Goal: Use online tool/utility: Use online tool/utility

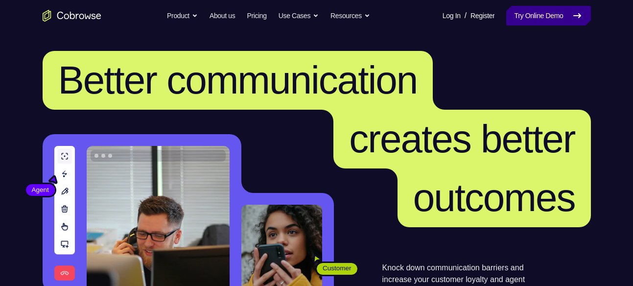
click at [531, 15] on link "Try Online Demo" at bounding box center [549, 16] width 84 height 20
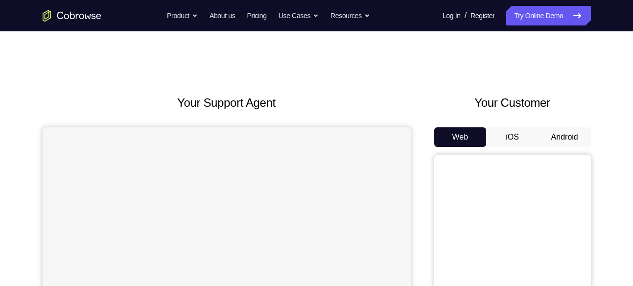
click at [567, 139] on button "Android" at bounding box center [565, 137] width 52 height 20
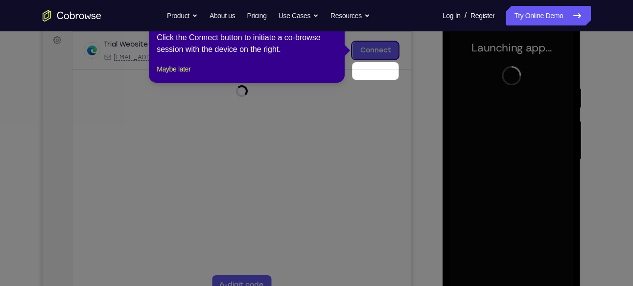
scroll to position [110, 0]
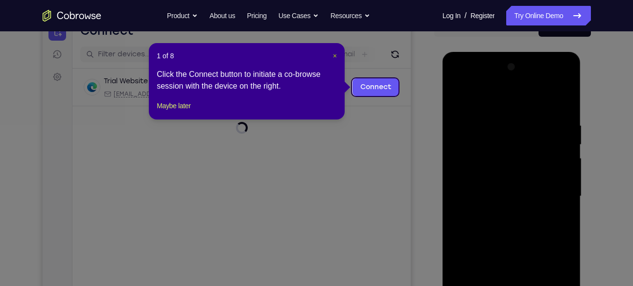
click at [335, 53] on span "×" at bounding box center [335, 56] width 4 height 8
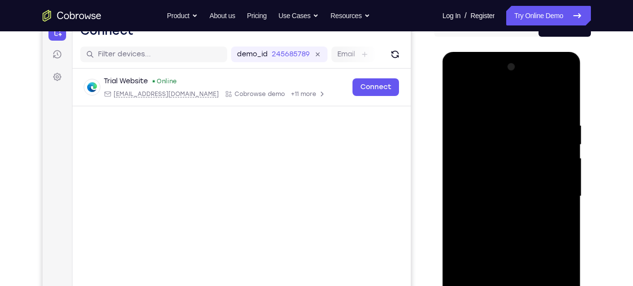
scroll to position [180, 0]
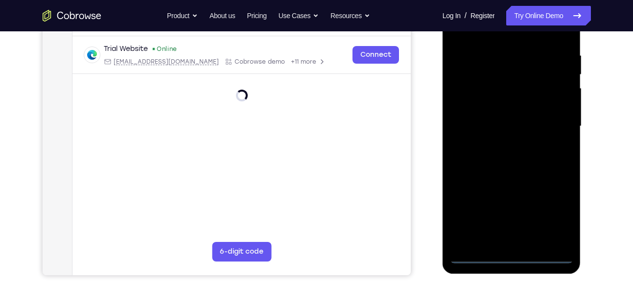
click at [517, 256] on div at bounding box center [511, 126] width 123 height 274
click at [553, 218] on div at bounding box center [511, 126] width 123 height 274
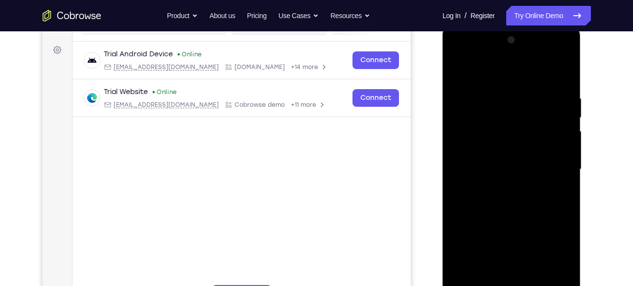
scroll to position [137, 0]
click at [457, 54] on div at bounding box center [511, 170] width 123 height 274
click at [459, 57] on div at bounding box center [511, 170] width 123 height 274
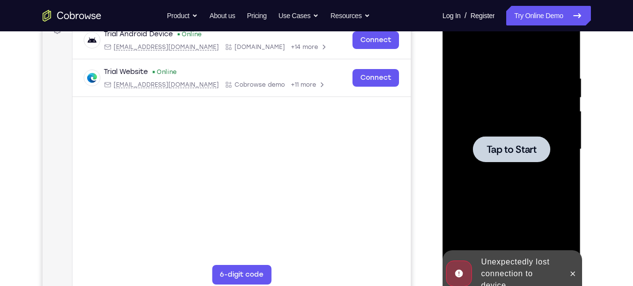
scroll to position [157, 0]
click at [504, 154] on span "Tap to Start" at bounding box center [512, 150] width 50 height 10
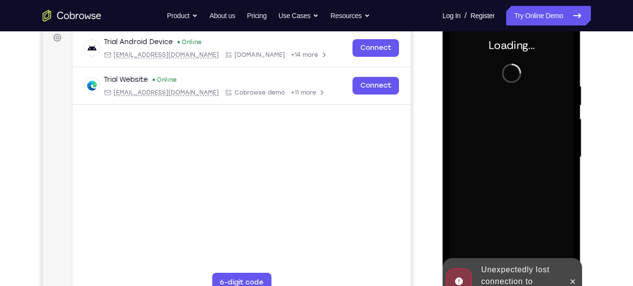
scroll to position [149, 0]
click at [571, 277] on button at bounding box center [573, 282] width 16 height 16
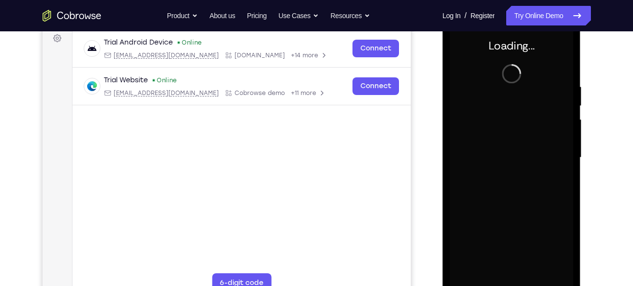
click at [440, 160] on div at bounding box center [513, 156] width 157 height 301
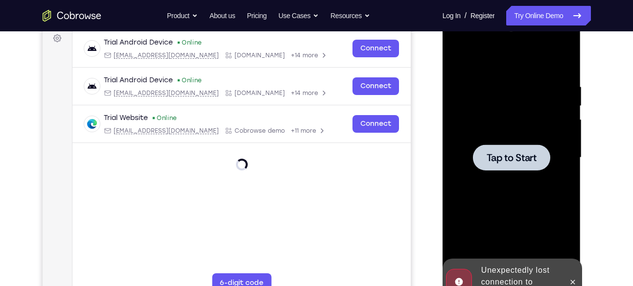
click at [540, 186] on div at bounding box center [511, 158] width 123 height 274
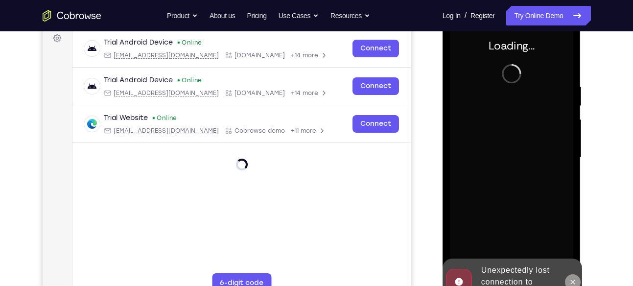
click at [571, 278] on icon at bounding box center [573, 282] width 8 height 8
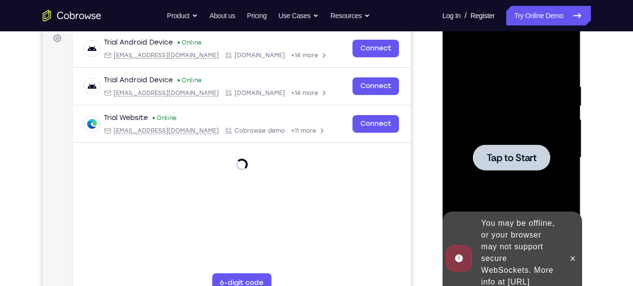
click at [527, 172] on div at bounding box center [511, 158] width 123 height 274
click at [532, 153] on span "Tap to Start" at bounding box center [512, 158] width 50 height 10
click at [569, 255] on icon at bounding box center [573, 259] width 8 height 8
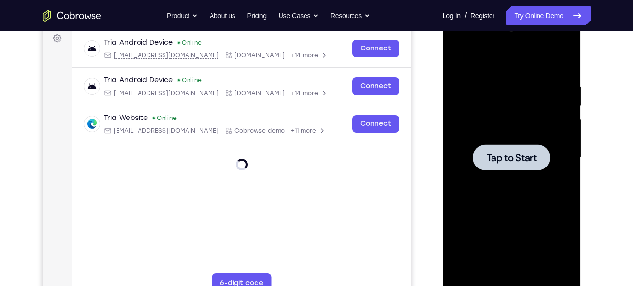
click at [517, 145] on div at bounding box center [511, 158] width 77 height 26
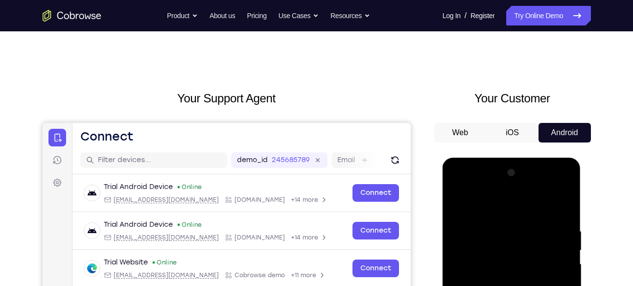
scroll to position [2, 0]
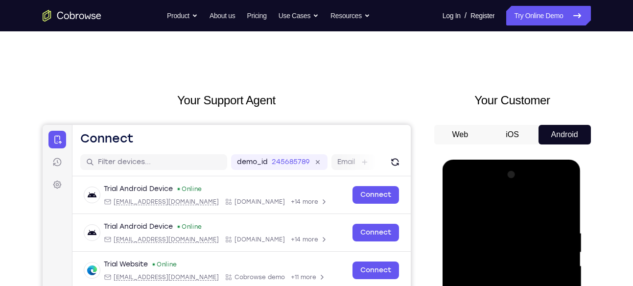
click at [465, 132] on button "Web" at bounding box center [461, 135] width 52 height 20
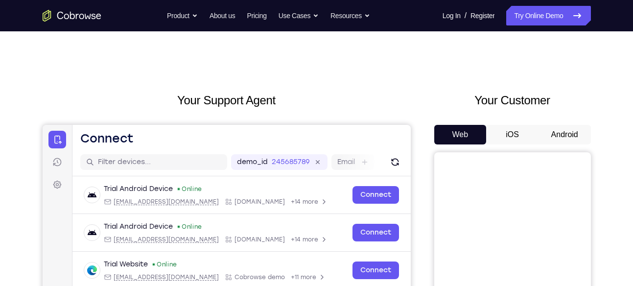
click at [559, 132] on button "Android" at bounding box center [565, 135] width 52 height 20
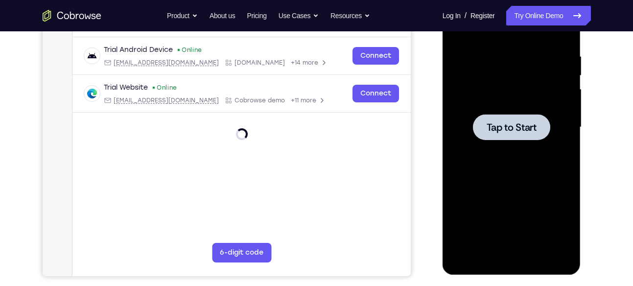
scroll to position [179, 0]
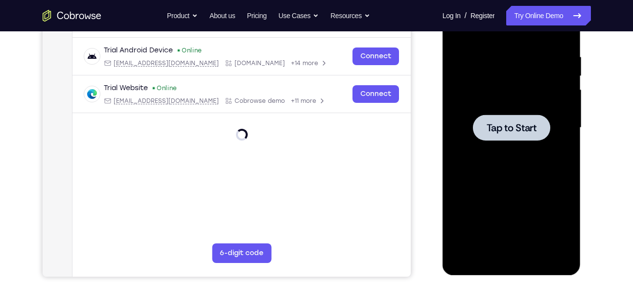
click at [504, 139] on div at bounding box center [511, 128] width 77 height 26
click at [517, 116] on div at bounding box center [511, 128] width 77 height 26
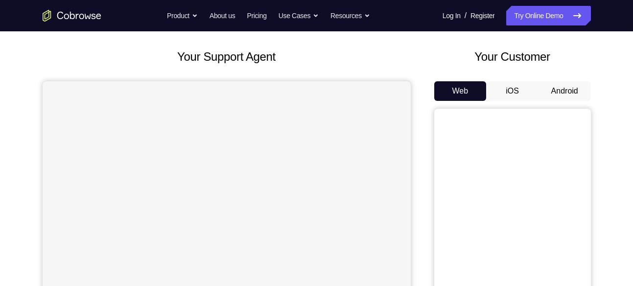
scroll to position [46, 0]
click at [562, 90] on button "Android" at bounding box center [565, 92] width 52 height 20
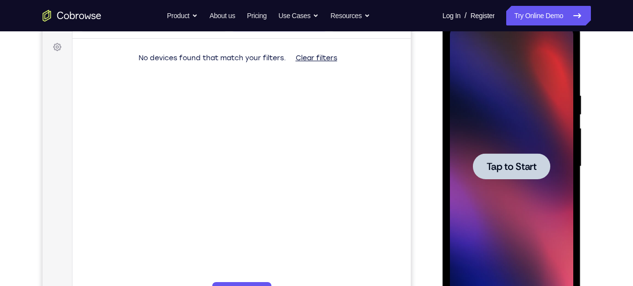
scroll to position [141, 0]
click at [515, 168] on span "Tap to Start" at bounding box center [512, 166] width 50 height 10
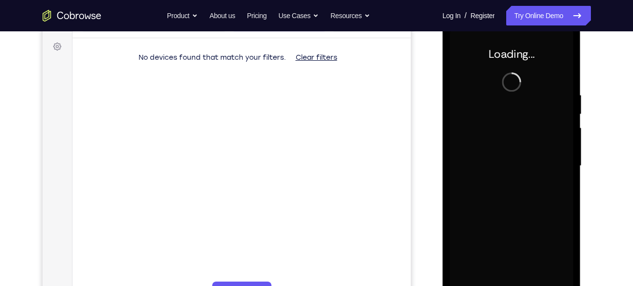
click at [515, 168] on div at bounding box center [511, 166] width 123 height 274
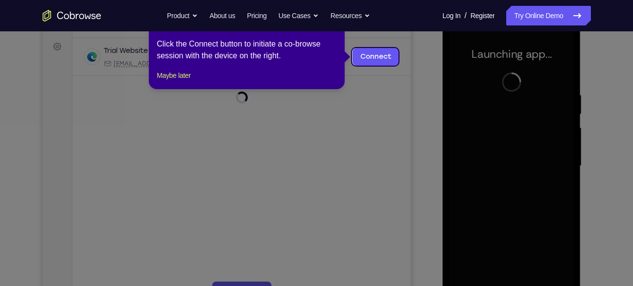
scroll to position [59, 0]
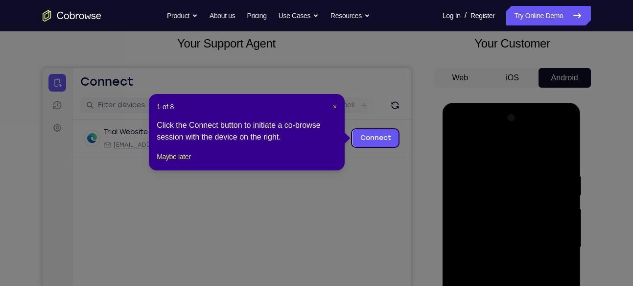
click at [337, 104] on span "×" at bounding box center [335, 107] width 4 height 8
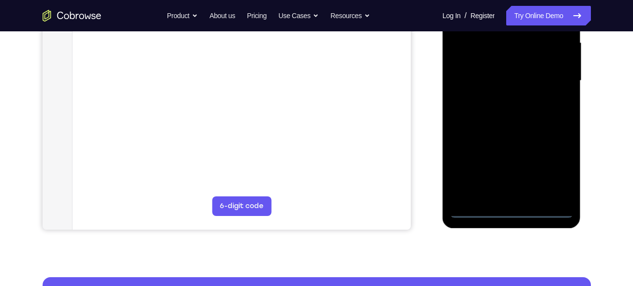
scroll to position [228, 0]
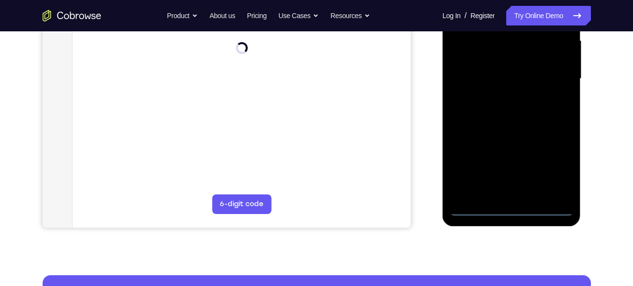
click at [515, 204] on div at bounding box center [511, 79] width 123 height 274
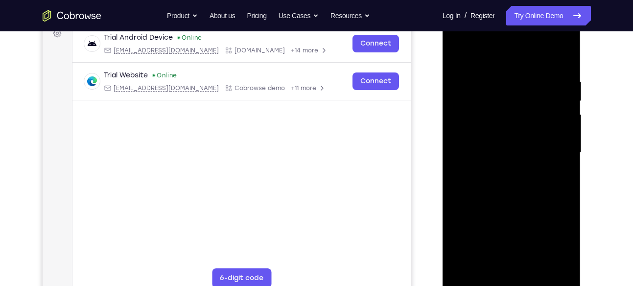
scroll to position [153, 0]
click at [513, 282] on div at bounding box center [511, 153] width 123 height 274
click at [553, 237] on div at bounding box center [511, 153] width 123 height 274
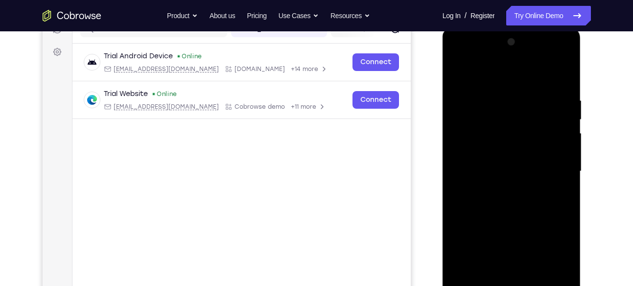
scroll to position [135, 0]
click at [457, 59] on div at bounding box center [511, 172] width 123 height 274
click at [548, 171] on div at bounding box center [511, 172] width 123 height 274
click at [501, 191] on div at bounding box center [511, 172] width 123 height 274
click at [490, 160] on div at bounding box center [511, 172] width 123 height 274
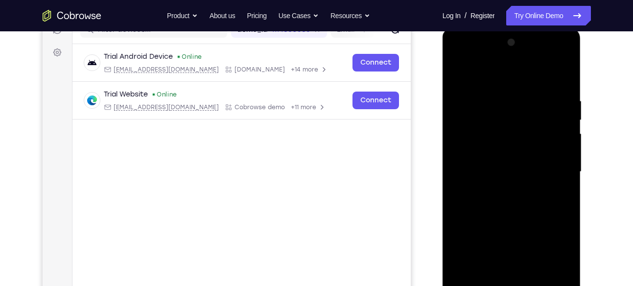
click at [470, 144] on div at bounding box center [511, 172] width 123 height 274
click at [486, 169] on div at bounding box center [511, 172] width 123 height 274
click at [496, 207] on div at bounding box center [511, 172] width 123 height 274
click at [500, 95] on div at bounding box center [511, 172] width 123 height 274
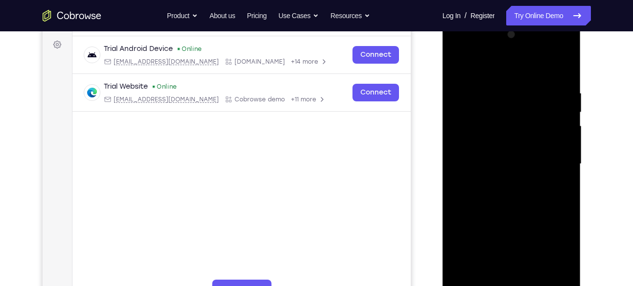
click at [560, 275] on div at bounding box center [511, 164] width 123 height 274
click at [560, 72] on div at bounding box center [511, 164] width 123 height 274
click at [564, 74] on div at bounding box center [511, 164] width 123 height 274
click at [563, 84] on div at bounding box center [511, 164] width 123 height 274
click at [561, 70] on div at bounding box center [511, 164] width 123 height 274
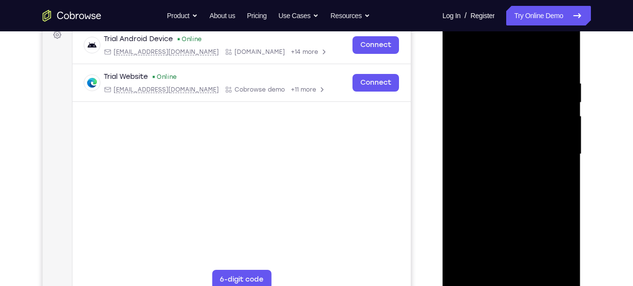
scroll to position [152, 0]
click at [538, 268] on div at bounding box center [511, 155] width 123 height 274
click at [511, 204] on div at bounding box center [511, 155] width 123 height 274
click at [551, 151] on div at bounding box center [511, 155] width 123 height 274
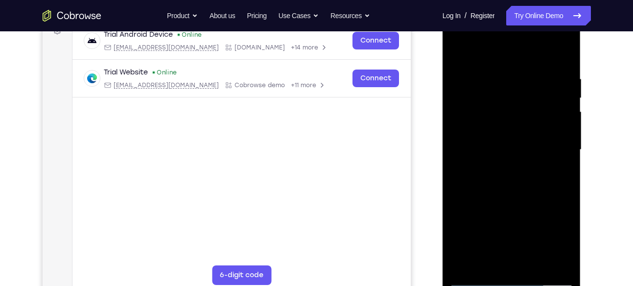
scroll to position [157, 0]
click at [507, 264] on div at bounding box center [511, 149] width 123 height 274
click at [455, 50] on div at bounding box center [511, 149] width 123 height 274
click at [511, 168] on div at bounding box center [511, 149] width 123 height 274
click at [565, 243] on div at bounding box center [511, 149] width 123 height 274
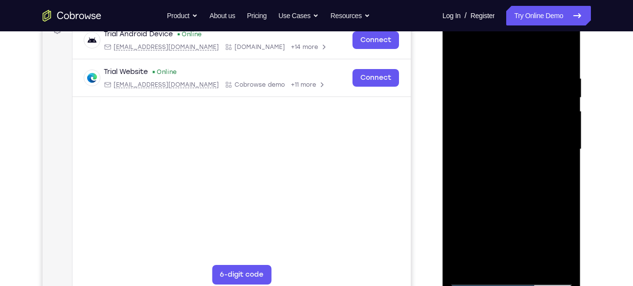
click at [565, 243] on div at bounding box center [511, 149] width 123 height 274
click at [559, 177] on div at bounding box center [511, 149] width 123 height 274
click at [462, 51] on div at bounding box center [511, 149] width 123 height 274
click at [461, 50] on div at bounding box center [511, 149] width 123 height 274
drag, startPoint x: 536, startPoint y: 72, endPoint x: 479, endPoint y: 67, distance: 57.0
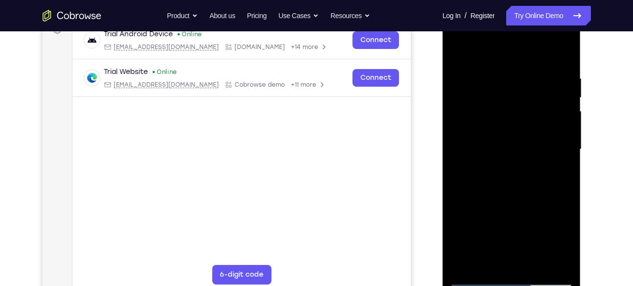
click at [479, 67] on div at bounding box center [511, 149] width 123 height 274
drag, startPoint x: 549, startPoint y: 79, endPoint x: 501, endPoint y: 86, distance: 48.6
click at [501, 86] on div at bounding box center [511, 149] width 123 height 274
click at [490, 264] on div at bounding box center [511, 149] width 123 height 274
drag, startPoint x: 510, startPoint y: 168, endPoint x: 511, endPoint y: 118, distance: 50.0
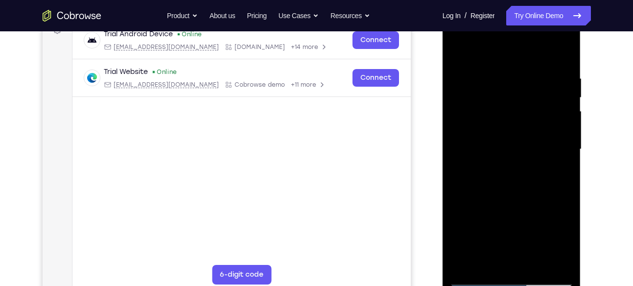
click at [511, 118] on div at bounding box center [511, 149] width 123 height 274
drag, startPoint x: 518, startPoint y: 171, endPoint x: 524, endPoint y: 130, distance: 42.1
click at [524, 130] on div at bounding box center [511, 149] width 123 height 274
drag, startPoint x: 517, startPoint y: 175, endPoint x: 522, endPoint y: 149, distance: 25.9
click at [522, 149] on div at bounding box center [511, 149] width 123 height 274
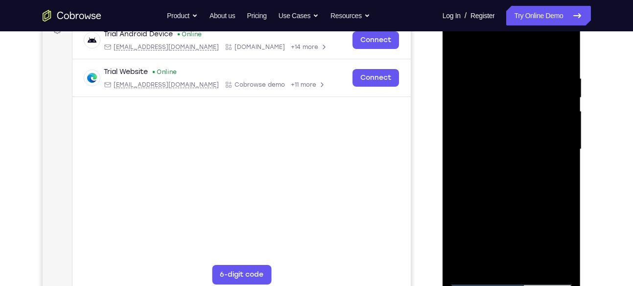
drag, startPoint x: 518, startPoint y: 172, endPoint x: 521, endPoint y: 123, distance: 48.6
click at [521, 123] on div at bounding box center [511, 149] width 123 height 274
drag, startPoint x: 516, startPoint y: 163, endPoint x: 517, endPoint y: 139, distance: 24.0
click at [517, 139] on div at bounding box center [511, 149] width 123 height 274
drag, startPoint x: 522, startPoint y: 160, endPoint x: 526, endPoint y: 114, distance: 46.8
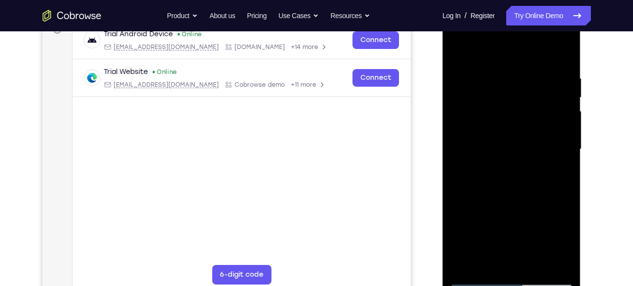
click at [526, 114] on div at bounding box center [511, 149] width 123 height 274
drag, startPoint x: 522, startPoint y: 176, endPoint x: 523, endPoint y: 109, distance: 66.6
click at [523, 109] on div at bounding box center [511, 149] width 123 height 274
drag, startPoint x: 523, startPoint y: 109, endPoint x: 523, endPoint y: 158, distance: 49.0
click at [523, 158] on div at bounding box center [511, 149] width 123 height 274
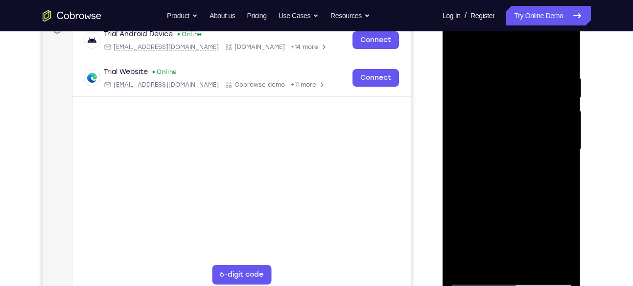
drag, startPoint x: 507, startPoint y: 163, endPoint x: 507, endPoint y: 117, distance: 46.5
click at [507, 117] on div at bounding box center [511, 149] width 123 height 274
drag, startPoint x: 517, startPoint y: 190, endPoint x: 517, endPoint y: 144, distance: 46.1
click at [517, 144] on div at bounding box center [511, 149] width 123 height 274
drag, startPoint x: 517, startPoint y: 180, endPoint x: 521, endPoint y: 131, distance: 49.6
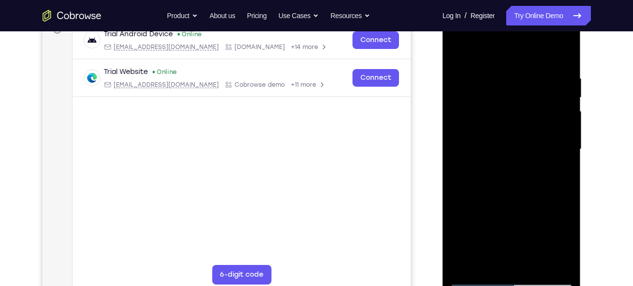
click at [521, 131] on div at bounding box center [511, 149] width 123 height 274
drag, startPoint x: 516, startPoint y: 170, endPoint x: 520, endPoint y: 107, distance: 62.9
click at [520, 107] on div at bounding box center [511, 149] width 123 height 274
drag, startPoint x: 517, startPoint y: 160, endPoint x: 528, endPoint y: 83, distance: 78.1
click at [528, 83] on div at bounding box center [511, 149] width 123 height 274
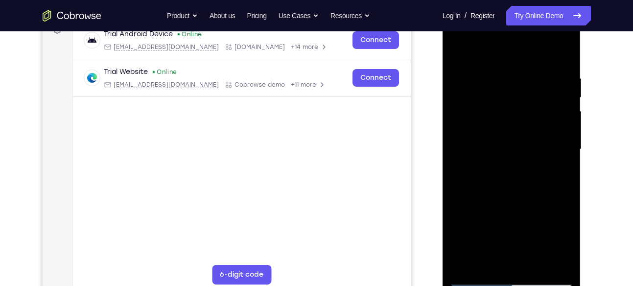
drag, startPoint x: 514, startPoint y: 157, endPoint x: 518, endPoint y: 104, distance: 52.6
click at [518, 104] on div at bounding box center [511, 149] width 123 height 274
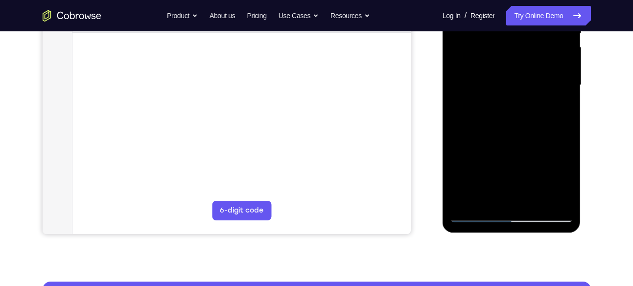
scroll to position [222, 0]
click at [469, 202] on div at bounding box center [511, 85] width 123 height 274
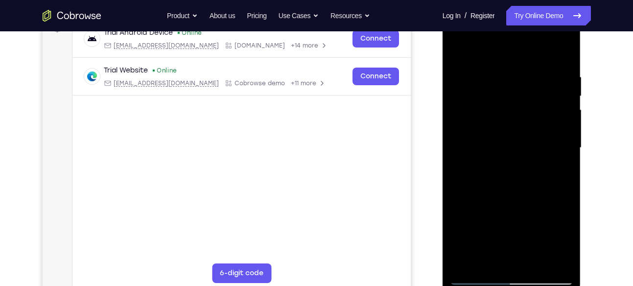
scroll to position [173, 0]
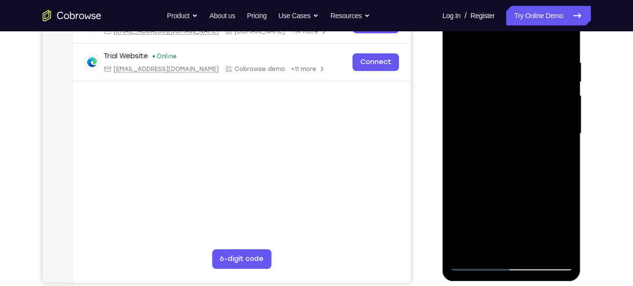
drag, startPoint x: 507, startPoint y: 89, endPoint x: 506, endPoint y: 212, distance: 123.0
click at [506, 212] on div at bounding box center [511, 134] width 123 height 274
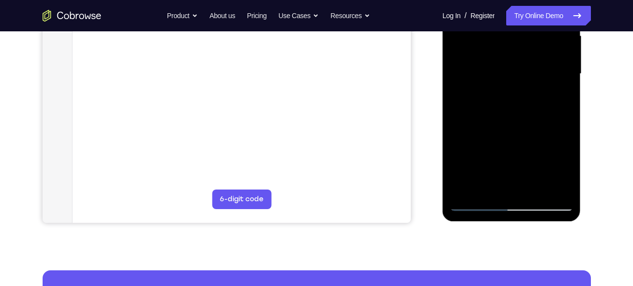
scroll to position [217, 0]
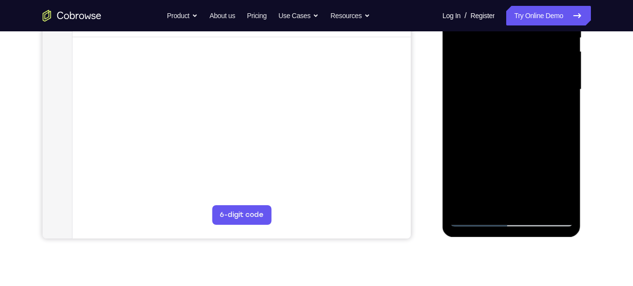
click at [457, 133] on div at bounding box center [511, 89] width 123 height 274
drag, startPoint x: 515, startPoint y: 137, endPoint x: 515, endPoint y: 79, distance: 57.3
click at [515, 79] on div at bounding box center [511, 89] width 123 height 274
drag, startPoint x: 517, startPoint y: 124, endPoint x: 527, endPoint y: 56, distance: 68.4
click at [527, 56] on div at bounding box center [511, 89] width 123 height 274
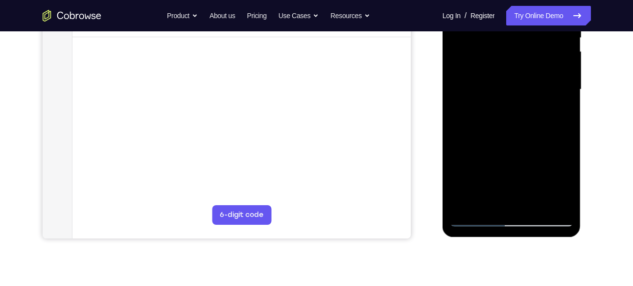
drag, startPoint x: 529, startPoint y: 158, endPoint x: 531, endPoint y: 77, distance: 81.4
click at [531, 77] on div at bounding box center [511, 89] width 123 height 274
drag, startPoint x: 529, startPoint y: 149, endPoint x: 534, endPoint y: 88, distance: 61.9
click at [534, 88] on div at bounding box center [511, 89] width 123 height 274
drag, startPoint x: 529, startPoint y: 179, endPoint x: 538, endPoint y: 57, distance: 122.9
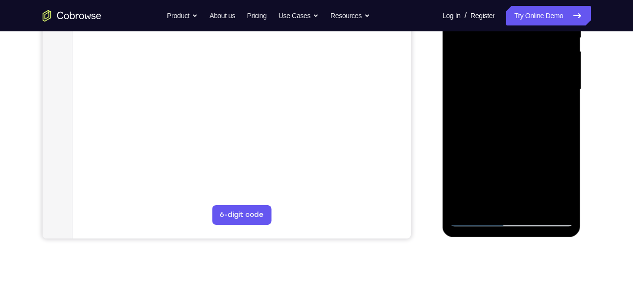
click at [538, 57] on div at bounding box center [511, 89] width 123 height 274
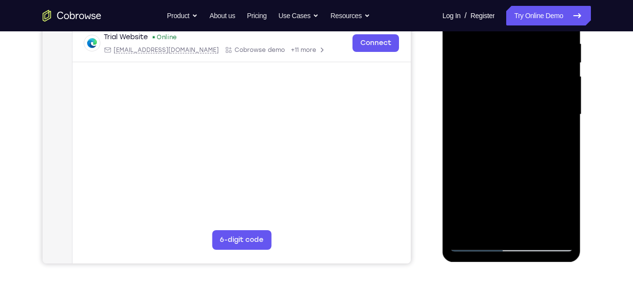
scroll to position [192, 0]
drag, startPoint x: 534, startPoint y: 137, endPoint x: 539, endPoint y: 46, distance: 91.3
click at [539, 46] on div at bounding box center [511, 115] width 123 height 274
drag, startPoint x: 532, startPoint y: 158, endPoint x: 527, endPoint y: 72, distance: 86.4
click at [527, 72] on div at bounding box center [511, 115] width 123 height 274
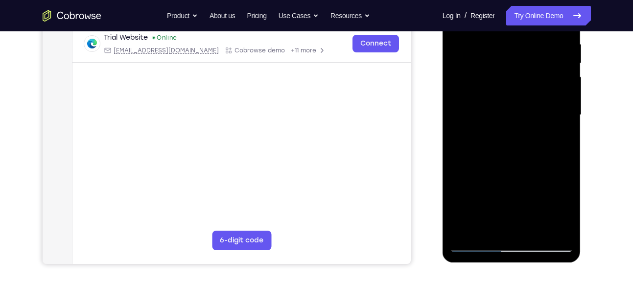
drag, startPoint x: 520, startPoint y: 160, endPoint x: 529, endPoint y: 30, distance: 130.6
click at [529, 30] on div at bounding box center [511, 115] width 123 height 274
drag, startPoint x: 525, startPoint y: 114, endPoint x: 523, endPoint y: 52, distance: 61.3
click at [523, 52] on div at bounding box center [511, 115] width 123 height 274
drag, startPoint x: 517, startPoint y: 141, endPoint x: 521, endPoint y: 79, distance: 61.9
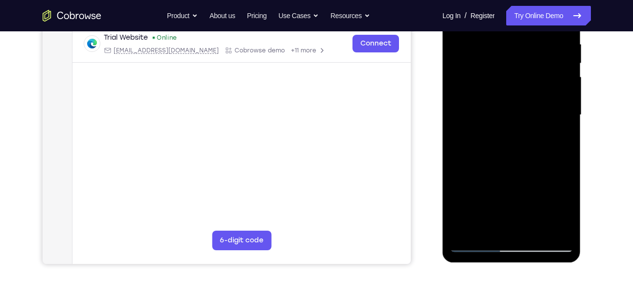
click at [521, 79] on div at bounding box center [511, 115] width 123 height 274
drag, startPoint x: 508, startPoint y: 167, endPoint x: 513, endPoint y: 105, distance: 61.9
click at [513, 105] on div at bounding box center [511, 115] width 123 height 274
drag, startPoint x: 520, startPoint y: 155, endPoint x: 516, endPoint y: 76, distance: 79.5
click at [516, 76] on div at bounding box center [511, 115] width 123 height 274
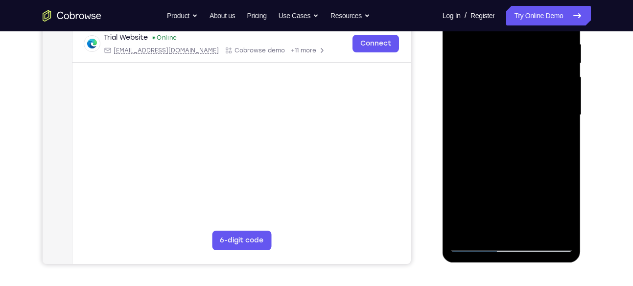
click at [564, 73] on div at bounding box center [511, 115] width 123 height 274
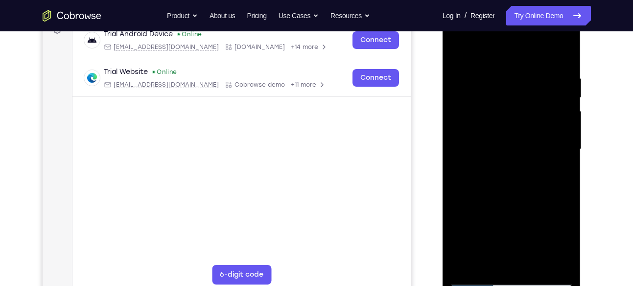
scroll to position [156, 0]
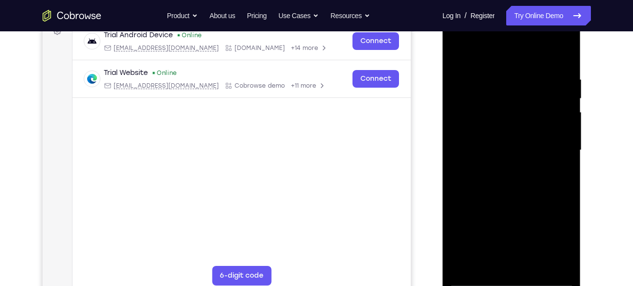
drag, startPoint x: 517, startPoint y: 204, endPoint x: 514, endPoint y: 89, distance: 115.7
click at [514, 89] on div at bounding box center [511, 150] width 123 height 274
drag, startPoint x: 512, startPoint y: 171, endPoint x: 513, endPoint y: 82, distance: 88.7
click at [513, 82] on div at bounding box center [511, 150] width 123 height 274
click at [567, 132] on div at bounding box center [511, 150] width 123 height 274
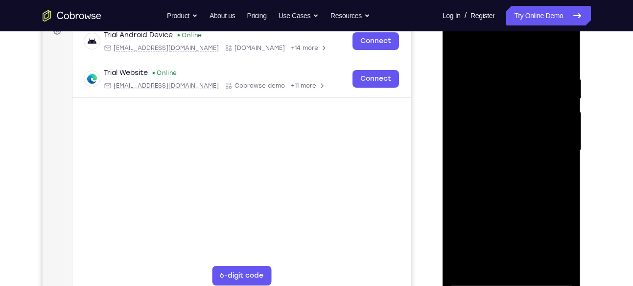
click at [567, 132] on div at bounding box center [511, 150] width 123 height 274
drag, startPoint x: 525, startPoint y: 171, endPoint x: 526, endPoint y: 102, distance: 68.6
click at [526, 102] on div at bounding box center [511, 150] width 123 height 274
drag, startPoint x: 520, startPoint y: 160, endPoint x: 522, endPoint y: 94, distance: 66.2
click at [522, 94] on div at bounding box center [511, 150] width 123 height 274
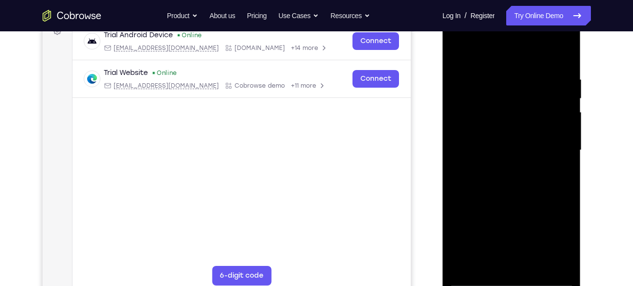
drag, startPoint x: 513, startPoint y: 179, endPoint x: 518, endPoint y: 90, distance: 89.3
click at [518, 90] on div at bounding box center [511, 150] width 123 height 274
drag, startPoint x: 518, startPoint y: 163, endPoint x: 515, endPoint y: 57, distance: 105.9
click at [515, 57] on div at bounding box center [511, 150] width 123 height 274
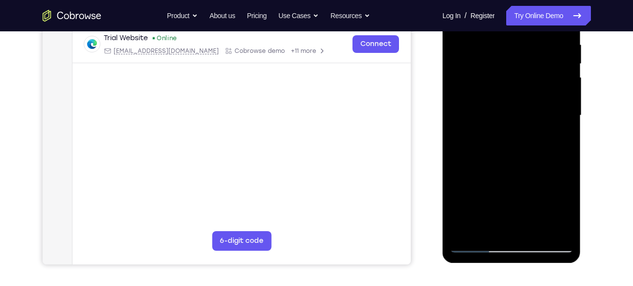
scroll to position [192, 0]
drag, startPoint x: 520, startPoint y: 141, endPoint x: 519, endPoint y: 60, distance: 80.4
click at [519, 60] on div at bounding box center [511, 115] width 123 height 274
drag, startPoint x: 521, startPoint y: 176, endPoint x: 519, endPoint y: 95, distance: 80.9
click at [519, 95] on div at bounding box center [511, 115] width 123 height 274
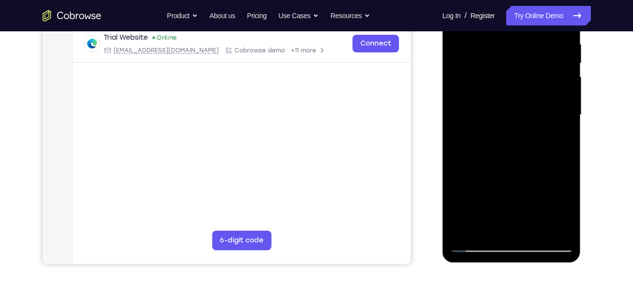
drag, startPoint x: 508, startPoint y: 178, endPoint x: 511, endPoint y: 77, distance: 101.5
click at [511, 77] on div at bounding box center [511, 115] width 123 height 274
drag, startPoint x: 523, startPoint y: 136, endPoint x: 523, endPoint y: 68, distance: 68.1
click at [523, 68] on div at bounding box center [511, 115] width 123 height 274
drag, startPoint x: 528, startPoint y: 158, endPoint x: 532, endPoint y: 41, distance: 116.7
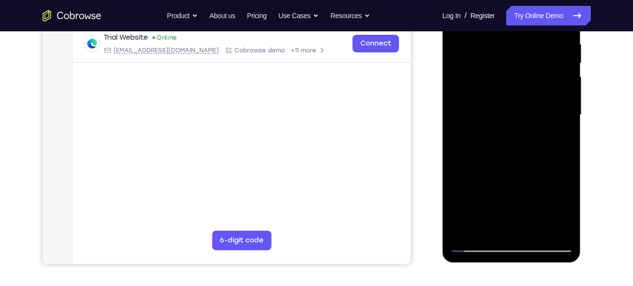
click at [532, 41] on div at bounding box center [511, 115] width 123 height 274
drag, startPoint x: 531, startPoint y: 160, endPoint x: 534, endPoint y: 68, distance: 91.7
click at [534, 68] on div at bounding box center [511, 115] width 123 height 274
drag, startPoint x: 534, startPoint y: 195, endPoint x: 539, endPoint y: 88, distance: 106.9
click at [539, 88] on div at bounding box center [511, 115] width 123 height 274
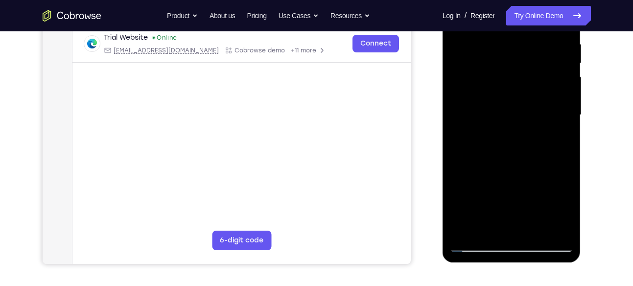
drag, startPoint x: 521, startPoint y: 189, endPoint x: 523, endPoint y: 75, distance: 113.2
click at [523, 75] on div at bounding box center [511, 115] width 123 height 274
drag, startPoint x: 526, startPoint y: 167, endPoint x: 530, endPoint y: 49, distance: 117.7
click at [530, 49] on div at bounding box center [511, 115] width 123 height 274
drag, startPoint x: 529, startPoint y: 169, endPoint x: 534, endPoint y: 53, distance: 115.2
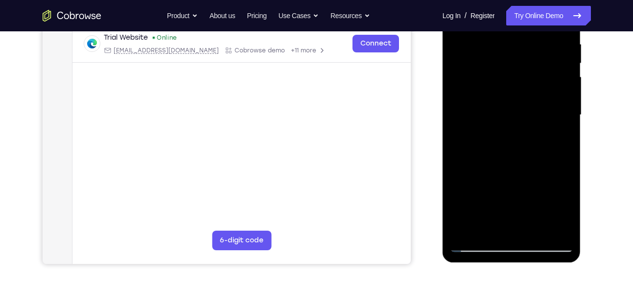
click at [534, 53] on div at bounding box center [511, 115] width 123 height 274
click at [566, 134] on div at bounding box center [511, 115] width 123 height 274
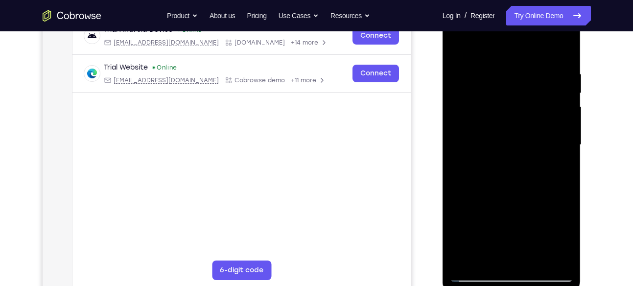
scroll to position [162, 0]
drag, startPoint x: 542, startPoint y: 210, endPoint x: 540, endPoint y: 121, distance: 89.7
click at [540, 121] on div at bounding box center [511, 144] width 123 height 274
drag, startPoint x: 519, startPoint y: 208, endPoint x: 515, endPoint y: 97, distance: 111.3
click at [515, 97] on div at bounding box center [511, 144] width 123 height 274
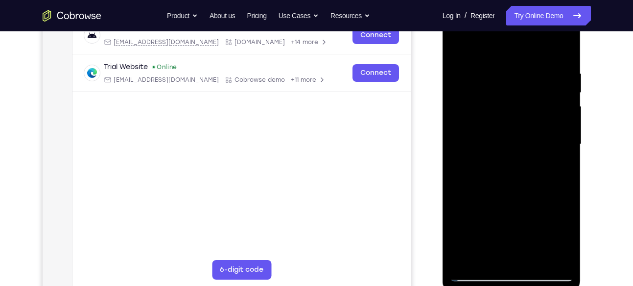
drag, startPoint x: 512, startPoint y: 145, endPoint x: 522, endPoint y: 35, distance: 110.7
click at [522, 35] on div at bounding box center [511, 144] width 123 height 274
drag, startPoint x: 511, startPoint y: 184, endPoint x: 498, endPoint y: 45, distance: 139.7
click at [498, 45] on div at bounding box center [511, 144] width 123 height 274
drag, startPoint x: 519, startPoint y: 175, endPoint x: 521, endPoint y: 86, distance: 89.2
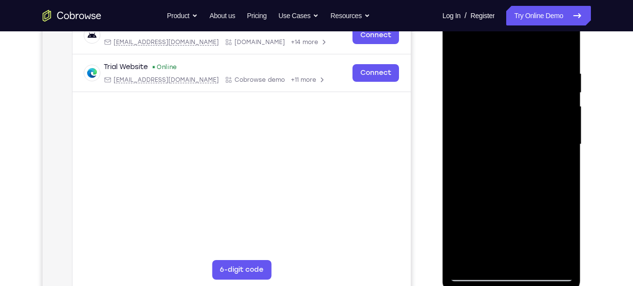
click at [521, 86] on div at bounding box center [511, 144] width 123 height 274
drag, startPoint x: 532, startPoint y: 181, endPoint x: 532, endPoint y: 131, distance: 50.0
click at [532, 131] on div at bounding box center [511, 144] width 123 height 274
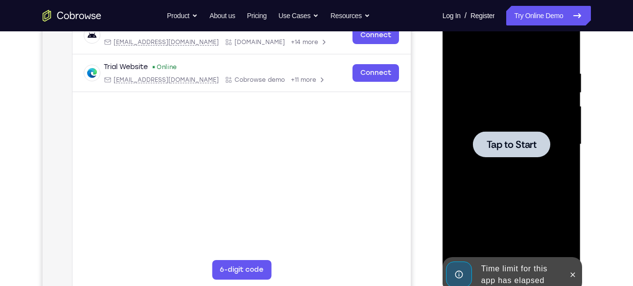
click at [532, 131] on div at bounding box center [511, 144] width 77 height 26
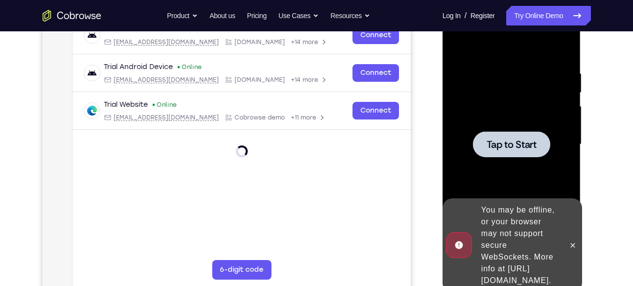
click at [483, 141] on div at bounding box center [511, 144] width 77 height 26
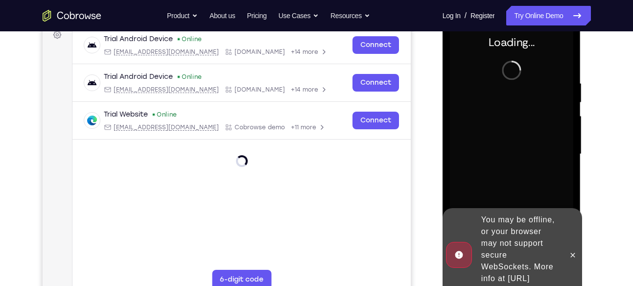
scroll to position [221, 0]
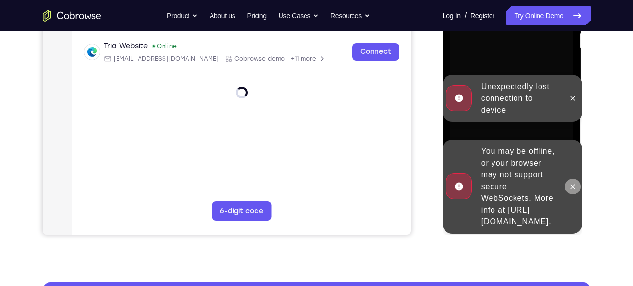
click at [572, 183] on icon at bounding box center [573, 187] width 8 height 8
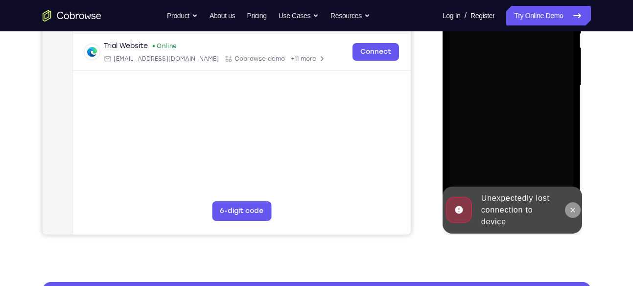
click at [575, 209] on icon at bounding box center [573, 210] width 8 height 8
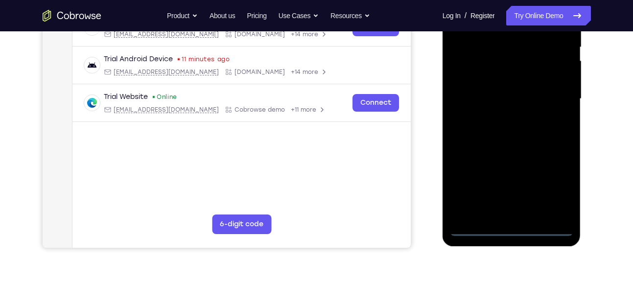
scroll to position [211, 0]
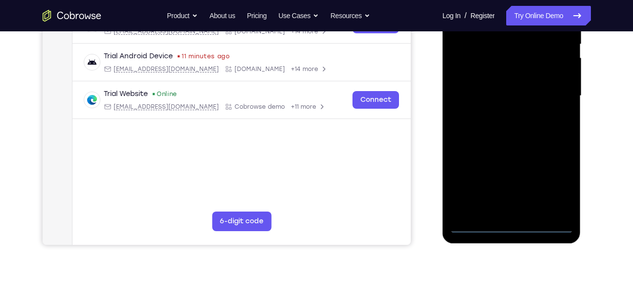
click at [512, 222] on div at bounding box center [511, 96] width 123 height 274
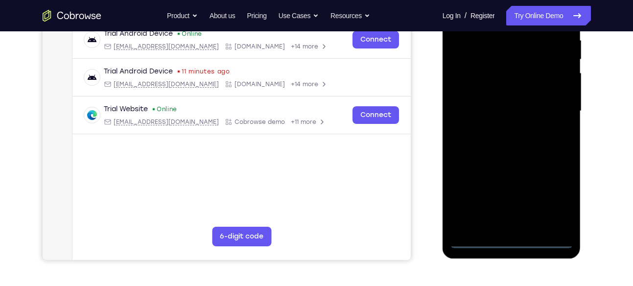
click at [555, 195] on div at bounding box center [511, 111] width 123 height 274
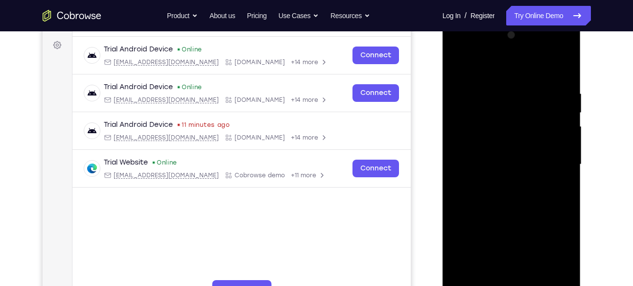
scroll to position [143, 0]
click at [458, 50] on div at bounding box center [511, 164] width 123 height 274
click at [551, 160] on div at bounding box center [511, 164] width 123 height 274
click at [502, 182] on div at bounding box center [511, 164] width 123 height 274
click at [504, 159] on div at bounding box center [511, 164] width 123 height 274
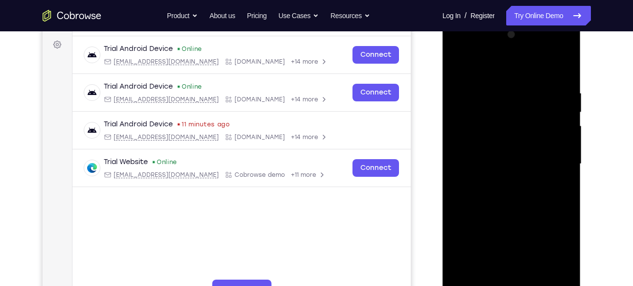
click at [490, 144] on div at bounding box center [511, 164] width 123 height 274
click at [494, 164] on div at bounding box center [511, 164] width 123 height 274
click at [507, 196] on div at bounding box center [511, 164] width 123 height 274
click at [511, 194] on div at bounding box center [511, 164] width 123 height 274
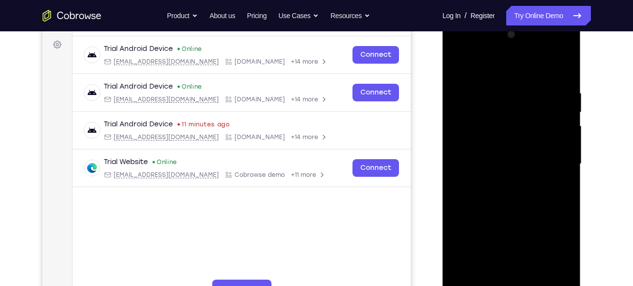
click at [511, 194] on div at bounding box center [511, 164] width 123 height 274
click at [566, 78] on div at bounding box center [511, 164] width 123 height 274
click at [563, 84] on div at bounding box center [511, 164] width 123 height 274
click at [560, 67] on div at bounding box center [511, 164] width 123 height 274
click at [486, 276] on div at bounding box center [511, 164] width 123 height 274
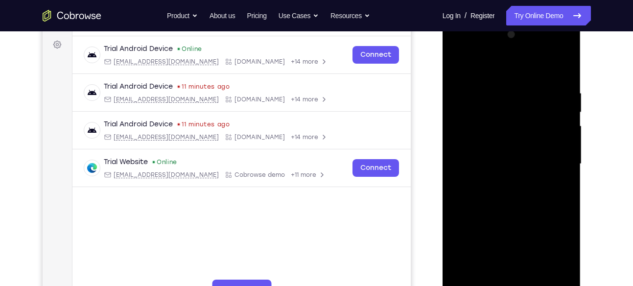
click at [476, 67] on div at bounding box center [511, 164] width 123 height 274
click at [506, 79] on div at bounding box center [511, 164] width 123 height 274
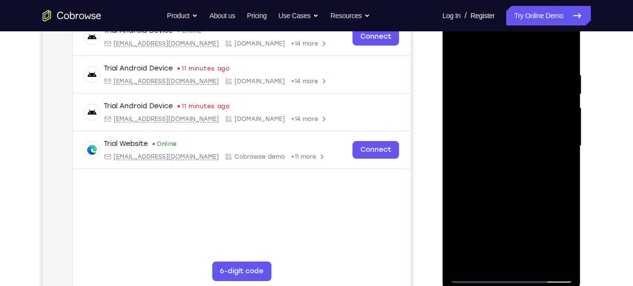
scroll to position [161, 0]
click at [465, 258] on div at bounding box center [511, 145] width 123 height 274
drag, startPoint x: 518, startPoint y: 99, endPoint x: 521, endPoint y: 219, distance: 119.6
click at [521, 219] on div at bounding box center [511, 145] width 123 height 274
click at [530, 76] on div at bounding box center [511, 145] width 123 height 274
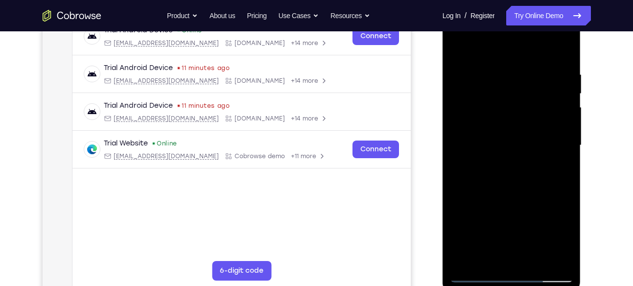
click at [548, 254] on div at bounding box center [511, 145] width 123 height 274
click at [563, 49] on div at bounding box center [511, 145] width 123 height 274
click at [563, 65] on div at bounding box center [511, 145] width 123 height 274
click at [562, 100] on div at bounding box center [511, 145] width 123 height 274
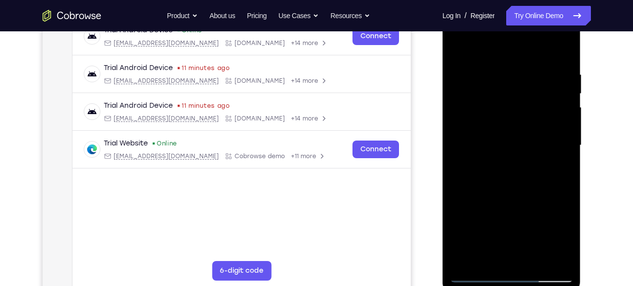
click at [562, 100] on div at bounding box center [511, 145] width 123 height 274
click at [564, 47] on div at bounding box center [511, 145] width 123 height 274
click at [490, 260] on div at bounding box center [511, 145] width 123 height 274
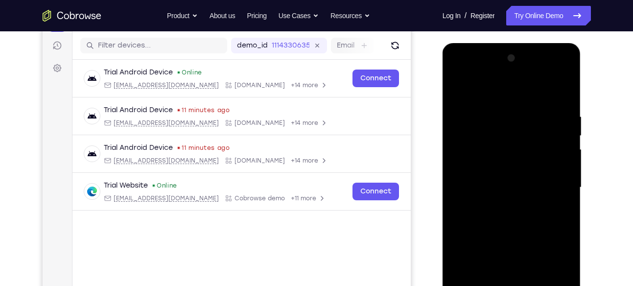
scroll to position [120, 0]
click at [475, 85] on div at bounding box center [511, 187] width 123 height 274
click at [565, 114] on div at bounding box center [511, 187] width 123 height 274
click at [512, 89] on div at bounding box center [511, 187] width 123 height 274
click at [491, 122] on div at bounding box center [511, 187] width 123 height 274
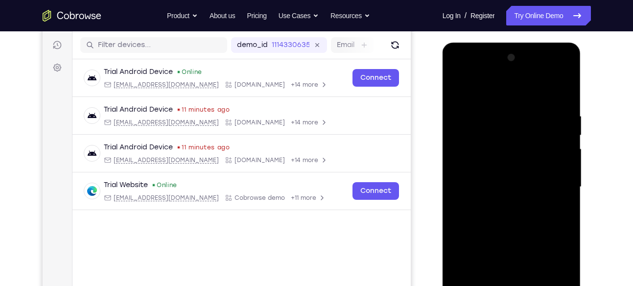
click at [460, 84] on div at bounding box center [511, 187] width 123 height 274
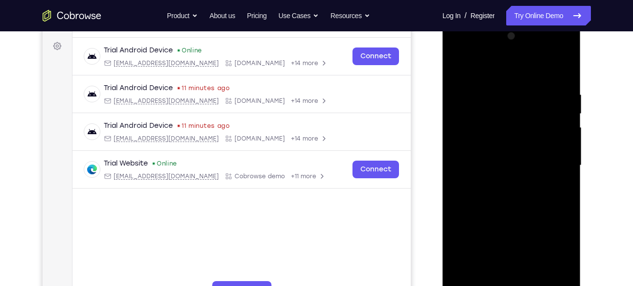
scroll to position [142, 0]
click at [536, 84] on div at bounding box center [511, 165] width 123 height 274
click at [549, 136] on div at bounding box center [511, 165] width 123 height 274
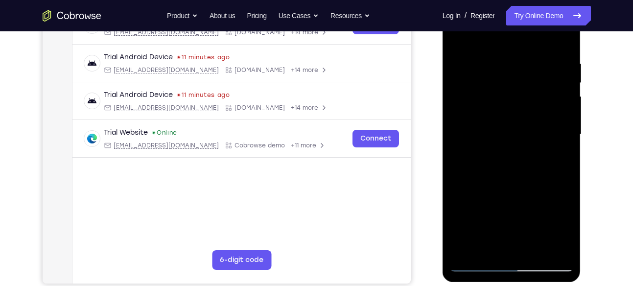
scroll to position [133, 0]
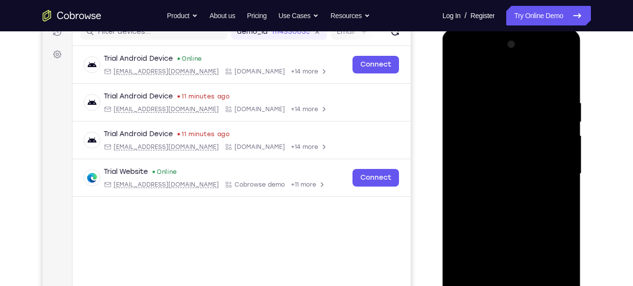
click at [457, 72] on div at bounding box center [511, 174] width 123 height 274
click at [548, 74] on div at bounding box center [511, 174] width 123 height 274
click at [565, 103] on div at bounding box center [511, 174] width 123 height 274
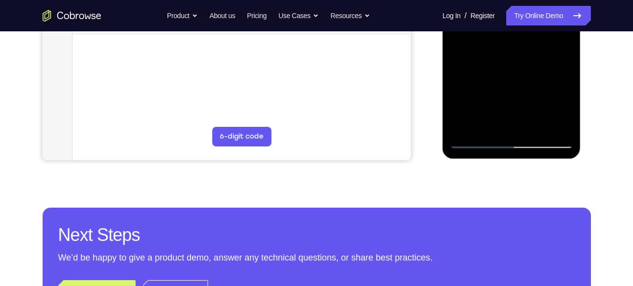
scroll to position [296, 0]
click at [463, 126] on div at bounding box center [511, 11] width 123 height 274
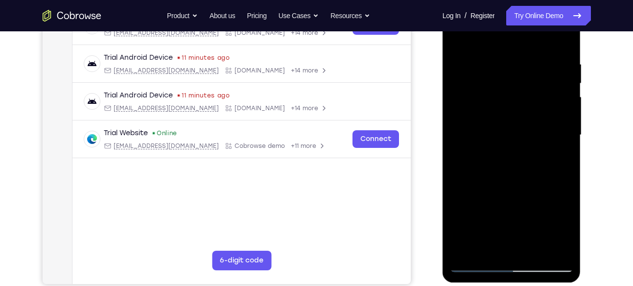
scroll to position [171, 0]
drag, startPoint x: 527, startPoint y: 98, endPoint x: 508, endPoint y: 212, distance: 115.3
click at [508, 212] on div at bounding box center [511, 136] width 123 height 274
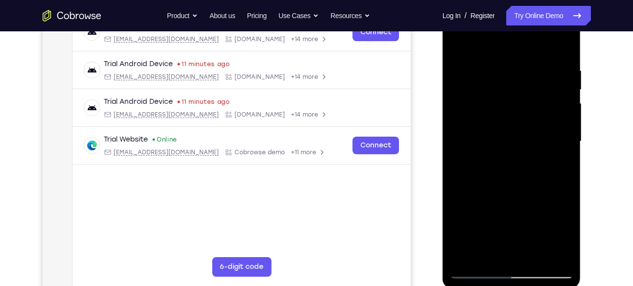
scroll to position [166, 0]
click at [535, 255] on div at bounding box center [511, 141] width 123 height 274
click at [509, 190] on div at bounding box center [511, 141] width 123 height 274
click at [534, 158] on div at bounding box center [511, 141] width 123 height 274
click at [460, 45] on div at bounding box center [511, 141] width 123 height 274
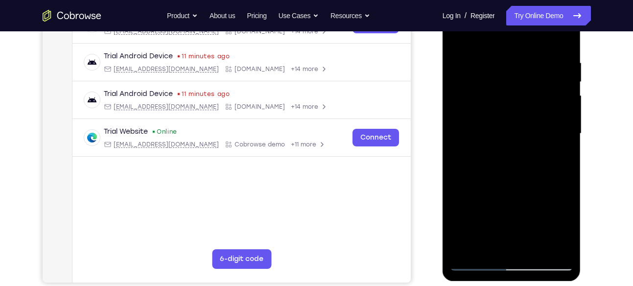
scroll to position [173, 0]
click at [542, 191] on div at bounding box center [511, 133] width 123 height 274
click at [456, 38] on div at bounding box center [511, 133] width 123 height 274
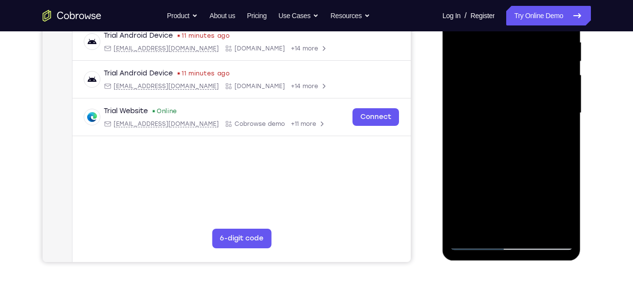
click at [541, 187] on div at bounding box center [511, 113] width 123 height 274
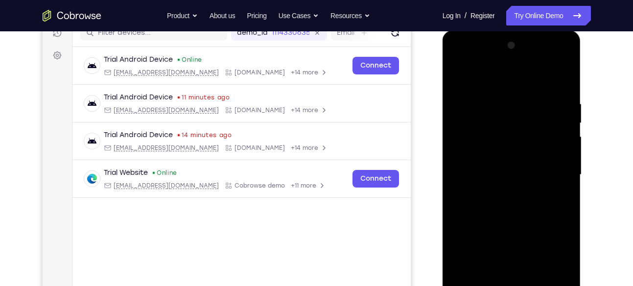
scroll to position [131, 0]
click at [462, 73] on div at bounding box center [511, 175] width 123 height 274
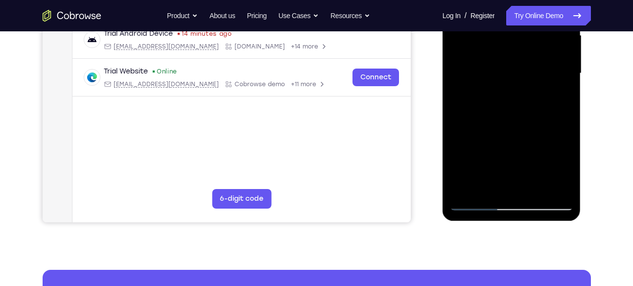
drag, startPoint x: 541, startPoint y: 164, endPoint x: 541, endPoint y: 117, distance: 47.0
click at [541, 117] on div at bounding box center [511, 73] width 123 height 274
drag, startPoint x: 536, startPoint y: 167, endPoint x: 538, endPoint y: 101, distance: 65.7
click at [538, 101] on div at bounding box center [511, 73] width 123 height 274
click at [478, 206] on div at bounding box center [511, 73] width 123 height 274
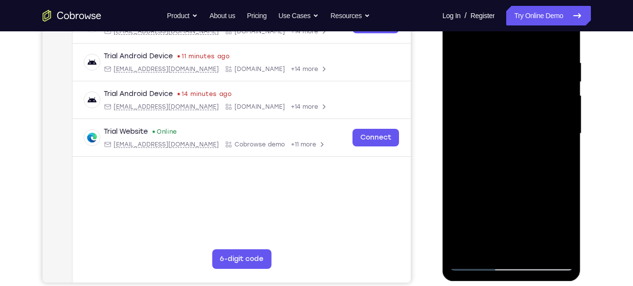
scroll to position [125, 0]
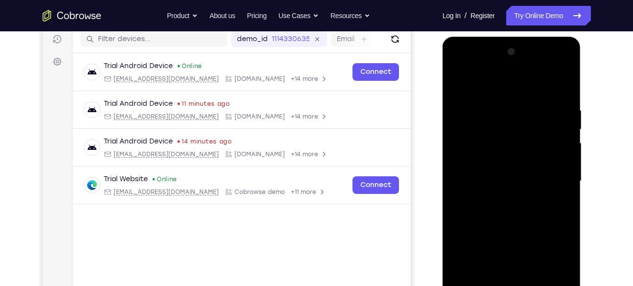
click at [461, 86] on div at bounding box center [511, 181] width 123 height 274
click at [461, 84] on div at bounding box center [511, 181] width 123 height 274
drag, startPoint x: 510, startPoint y: 139, endPoint x: 501, endPoint y: 249, distance: 110.6
click at [501, 249] on div at bounding box center [511, 181] width 123 height 274
drag, startPoint x: 553, startPoint y: 113, endPoint x: 489, endPoint y: 120, distance: 63.6
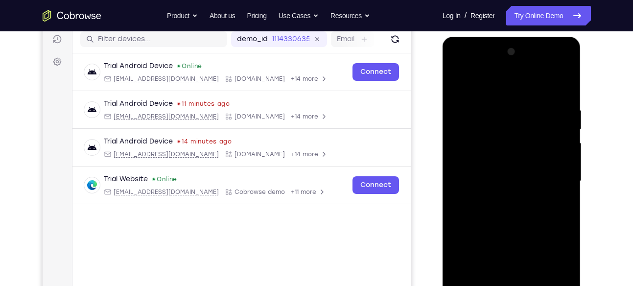
click at [489, 120] on div at bounding box center [511, 181] width 123 height 274
drag, startPoint x: 551, startPoint y: 102, endPoint x: 491, endPoint y: 98, distance: 59.9
click at [491, 98] on div at bounding box center [511, 181] width 123 height 274
click at [504, 104] on div at bounding box center [511, 181] width 123 height 274
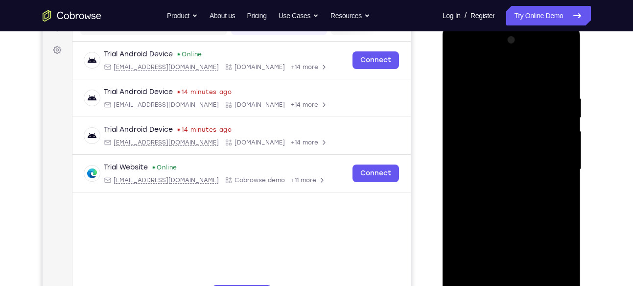
scroll to position [138, 0]
click at [560, 176] on div at bounding box center [511, 169] width 123 height 274
click at [561, 73] on div at bounding box center [511, 169] width 123 height 274
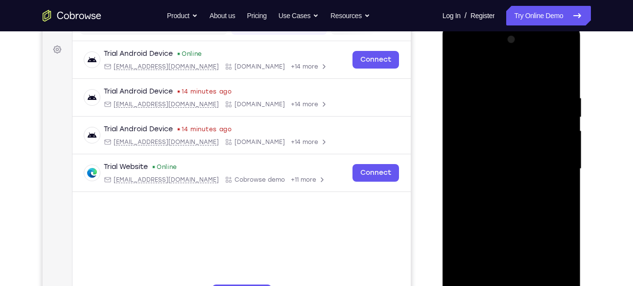
drag, startPoint x: 557, startPoint y: 98, endPoint x: 511, endPoint y: 107, distance: 45.8
click at [511, 107] on div at bounding box center [511, 169] width 123 height 274
click at [524, 84] on div at bounding box center [511, 169] width 123 height 274
click at [550, 277] on div at bounding box center [511, 169] width 123 height 274
click at [562, 77] on div at bounding box center [511, 169] width 123 height 274
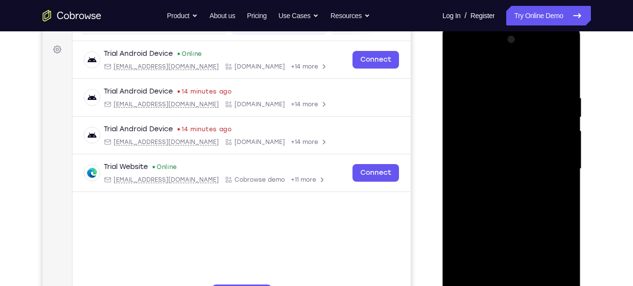
drag, startPoint x: 558, startPoint y: 96, endPoint x: 488, endPoint y: 105, distance: 70.3
click at [488, 105] on div at bounding box center [511, 169] width 123 height 274
drag, startPoint x: 557, startPoint y: 97, endPoint x: 484, endPoint y: 89, distance: 73.9
click at [484, 89] on div at bounding box center [511, 169] width 123 height 274
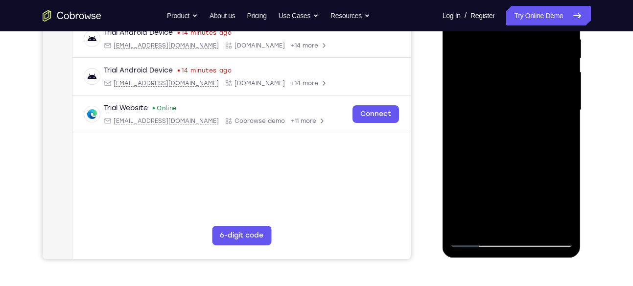
click at [489, 221] on div at bounding box center [511, 110] width 123 height 274
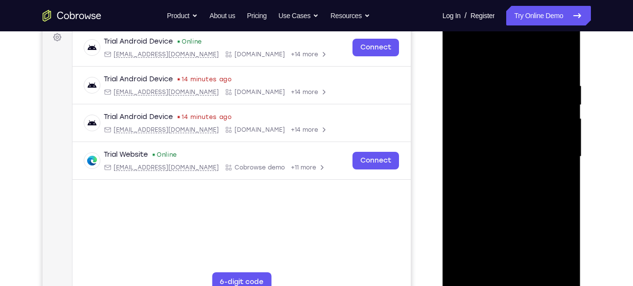
scroll to position [173, 0]
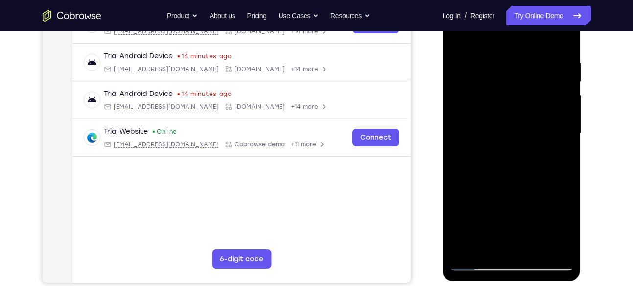
click at [522, 140] on div at bounding box center [511, 134] width 123 height 274
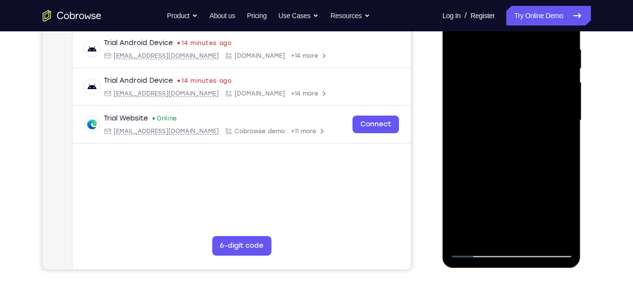
scroll to position [186, 0]
drag, startPoint x: 522, startPoint y: 136, endPoint x: 522, endPoint y: 73, distance: 63.2
click at [522, 73] on div at bounding box center [511, 120] width 123 height 274
drag, startPoint x: 519, startPoint y: 145, endPoint x: 525, endPoint y: 94, distance: 50.8
click at [525, 94] on div at bounding box center [511, 120] width 123 height 274
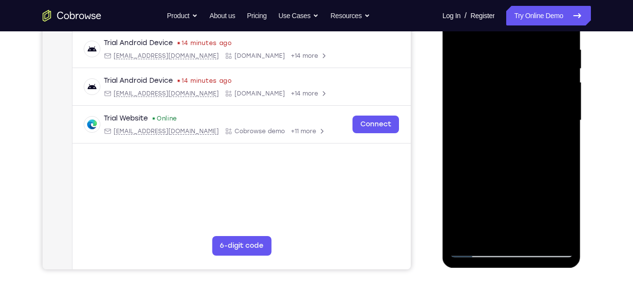
drag, startPoint x: 516, startPoint y: 160, endPoint x: 525, endPoint y: 48, distance: 112.5
click at [525, 48] on div at bounding box center [511, 120] width 123 height 274
drag, startPoint x: 499, startPoint y: 185, endPoint x: 510, endPoint y: 85, distance: 100.0
click at [510, 85] on div at bounding box center [511, 120] width 123 height 274
drag, startPoint x: 499, startPoint y: 166, endPoint x: 510, endPoint y: 62, distance: 104.9
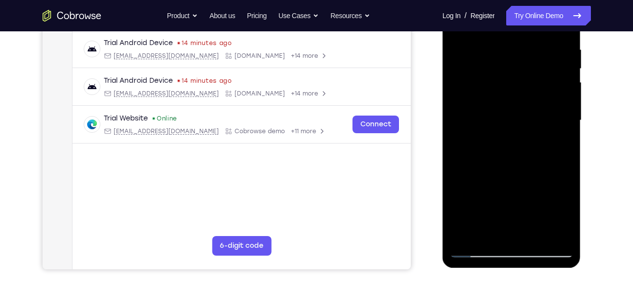
click at [510, 62] on div at bounding box center [511, 120] width 123 height 274
click at [511, 235] on div at bounding box center [511, 120] width 123 height 274
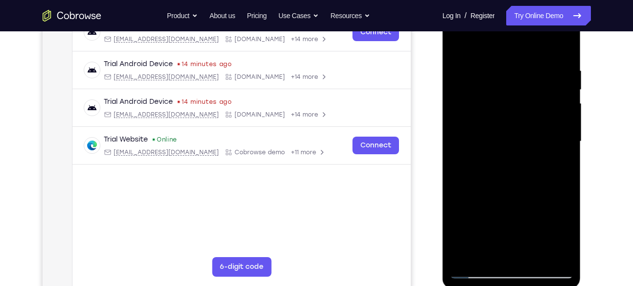
scroll to position [164, 0]
drag, startPoint x: 519, startPoint y: 173, endPoint x: 515, endPoint y: 100, distance: 72.6
click at [515, 100] on div at bounding box center [511, 142] width 123 height 274
drag, startPoint x: 521, startPoint y: 208, endPoint x: 532, endPoint y: 68, distance: 140.0
click at [532, 68] on div at bounding box center [511, 142] width 123 height 274
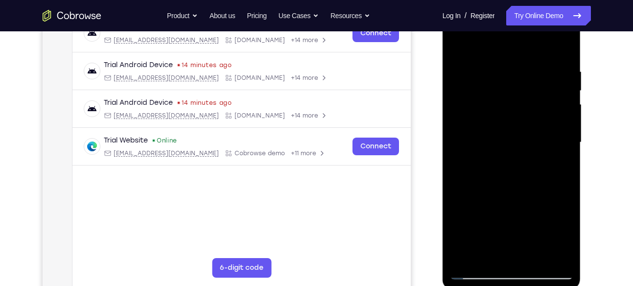
drag, startPoint x: 534, startPoint y: 198, endPoint x: 540, endPoint y: 107, distance: 90.9
click at [540, 107] on div at bounding box center [511, 142] width 123 height 274
drag, startPoint x: 525, startPoint y: 164, endPoint x: 529, endPoint y: 97, distance: 67.2
click at [529, 97] on div at bounding box center [511, 142] width 123 height 274
drag, startPoint x: 519, startPoint y: 176, endPoint x: 520, endPoint y: 13, distance: 163.2
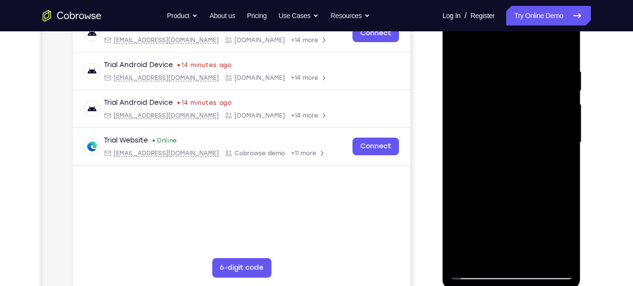
click at [520, 13] on div at bounding box center [511, 142] width 123 height 274
drag, startPoint x: 532, startPoint y: 163, endPoint x: 528, endPoint y: 65, distance: 98.1
click at [528, 65] on div at bounding box center [511, 142] width 123 height 274
drag, startPoint x: 530, startPoint y: 219, endPoint x: 534, endPoint y: 39, distance: 180.3
click at [534, 39] on div at bounding box center [511, 142] width 123 height 274
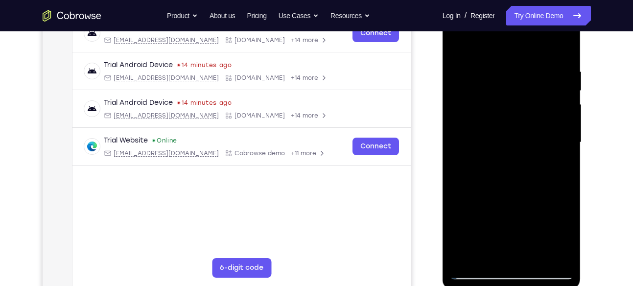
drag, startPoint x: 520, startPoint y: 177, endPoint x: 520, endPoint y: -20, distance: 197.4
click at [520, 0] on html "Online web based iOS Simulators and Android Emulators. Run iPhone, iPad, Mobile…" at bounding box center [513, 145] width 140 height 294
